Goal: Transaction & Acquisition: Purchase product/service

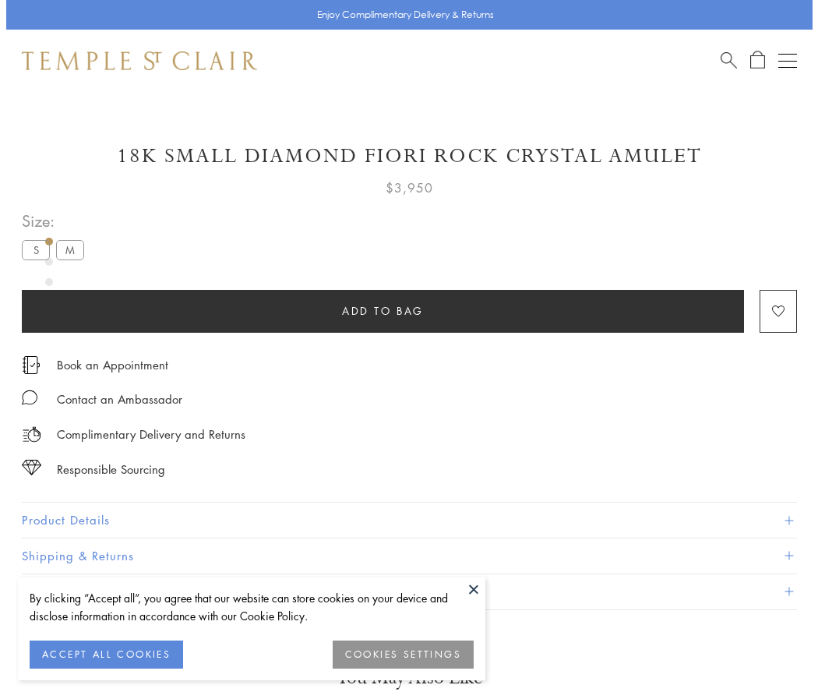
scroll to position [49, 0]
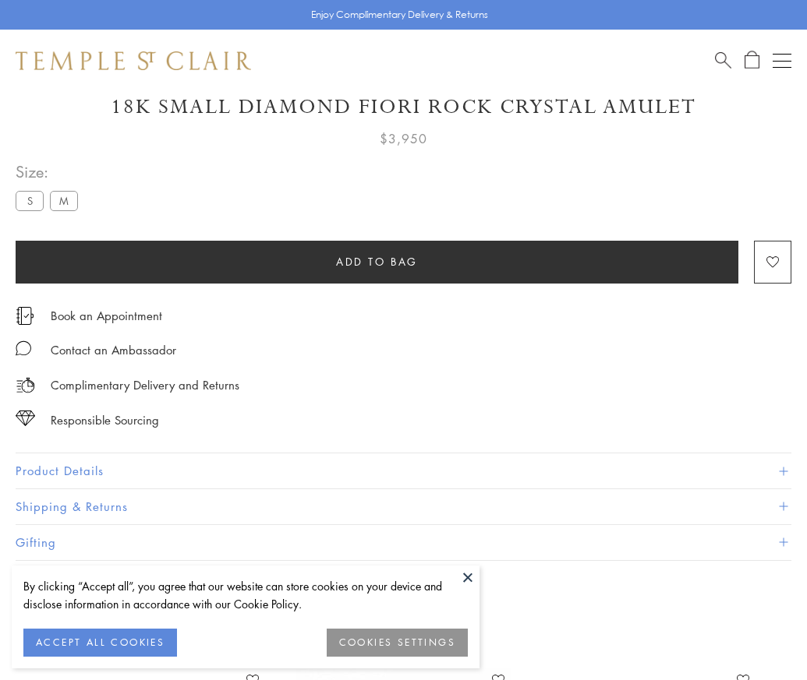
click at [376, 261] on span "Add to bag" at bounding box center [377, 261] width 82 height 17
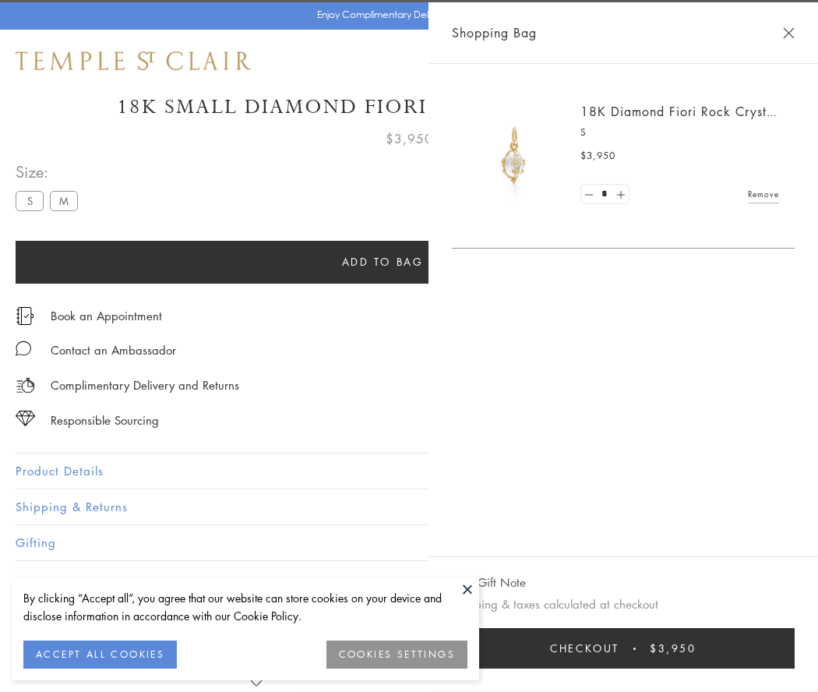
click at [620, 649] on span "Checkout" at bounding box center [584, 648] width 69 height 17
